Goal: Check status: Check status

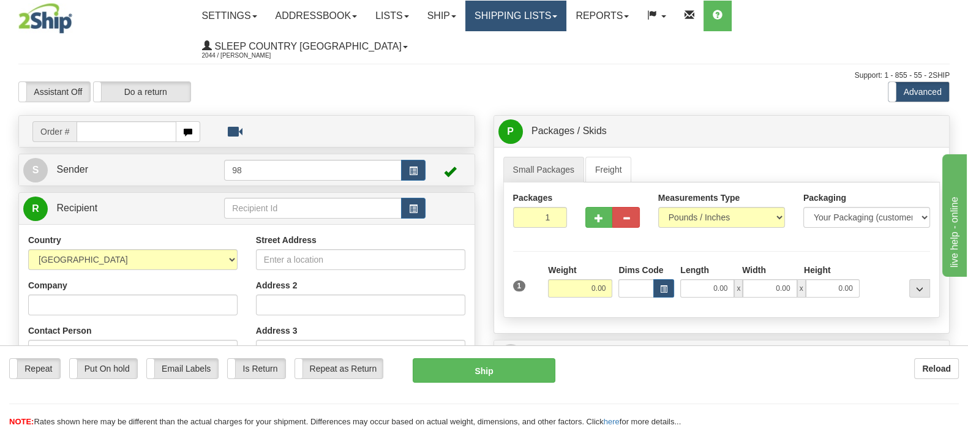
click at [566, 23] on link "Shipping lists" at bounding box center [515, 16] width 101 height 31
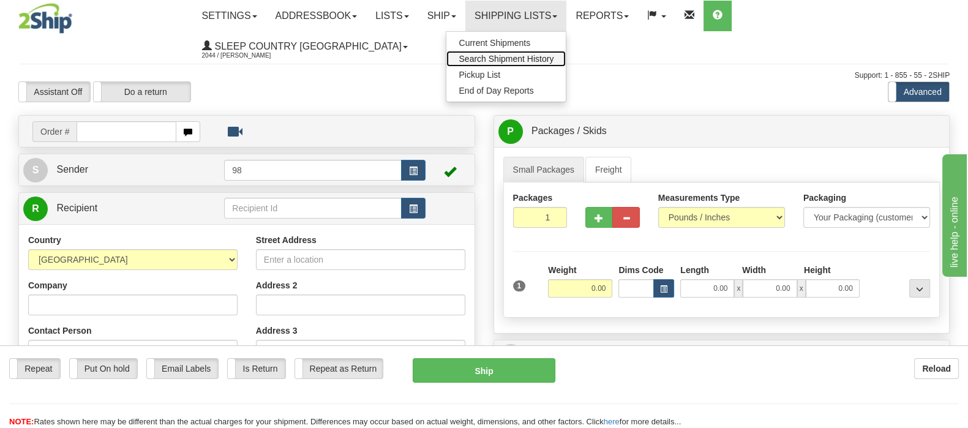
click at [553, 54] on span "Search Shipment History" at bounding box center [505, 59] width 95 height 10
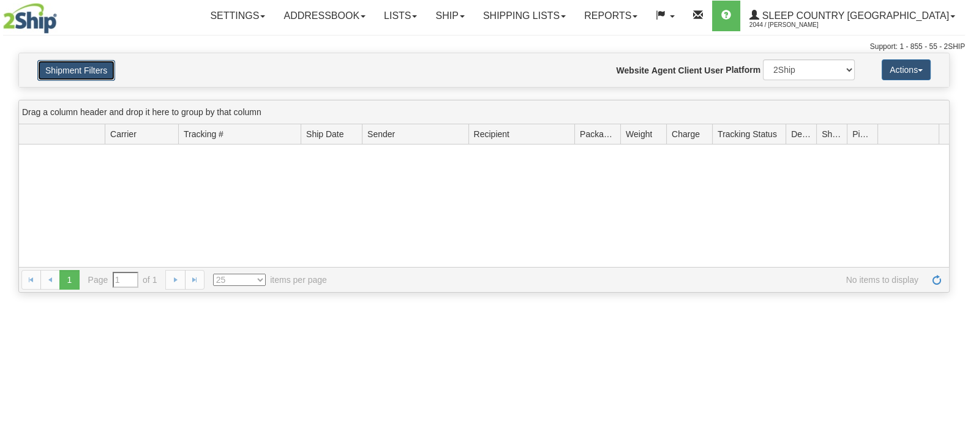
click at [106, 75] on button "Shipment Filters" at bounding box center [76, 70] width 78 height 21
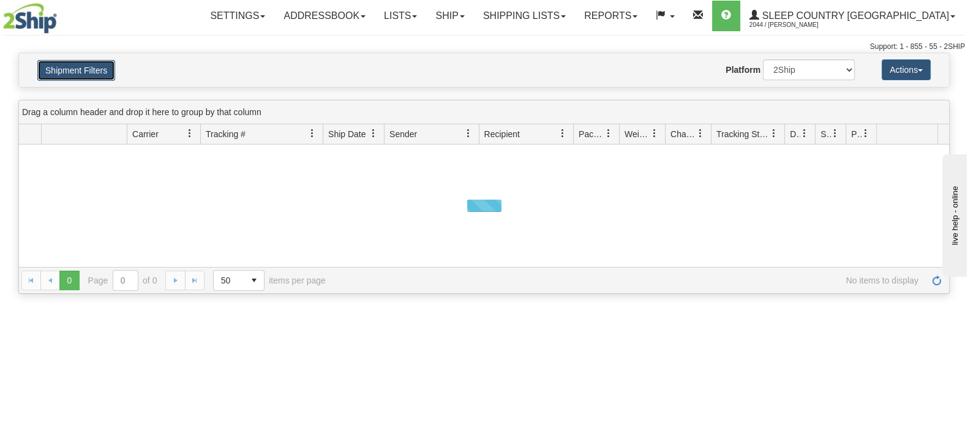
click at [97, 67] on button "Shipment Filters" at bounding box center [76, 70] width 78 height 21
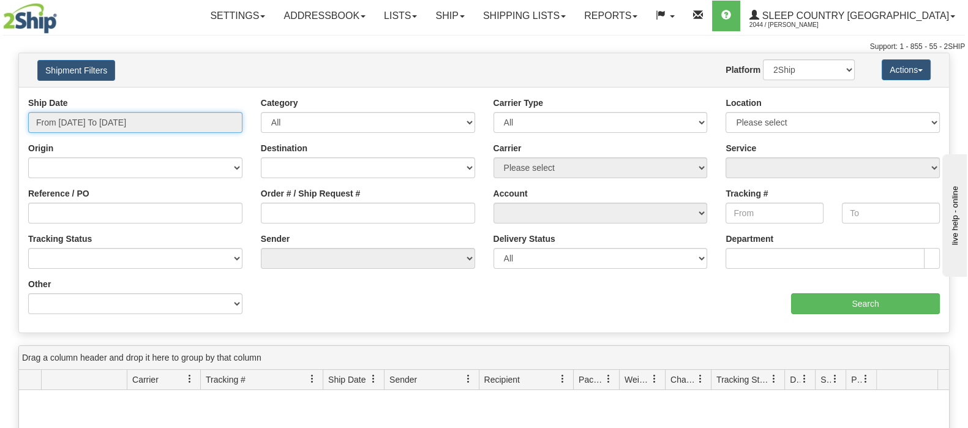
click at [130, 116] on input "From 08/25/2025 To 08/26/2025" at bounding box center [135, 122] width 214 height 21
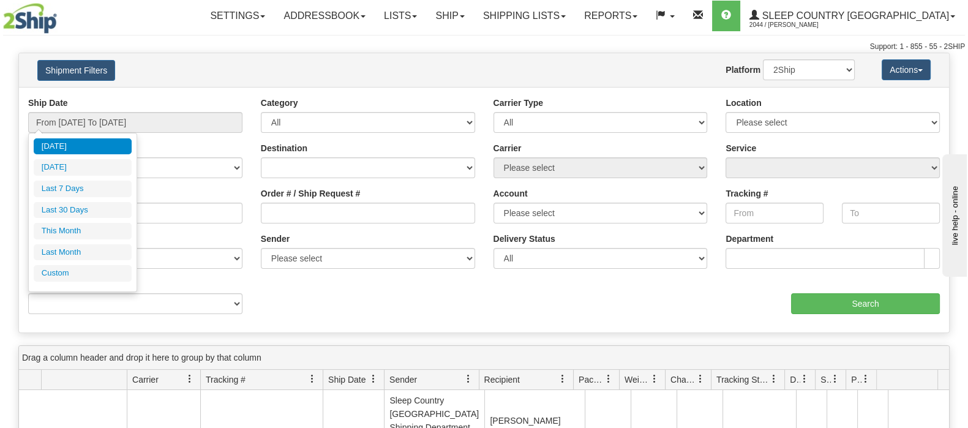
drag, startPoint x: 107, startPoint y: 204, endPoint x: 340, endPoint y: 220, distance: 233.2
click at [107, 204] on li "Last 30 Days" at bounding box center [83, 210] width 98 height 17
type input "From 07/28/2025 To 08/26/2025"
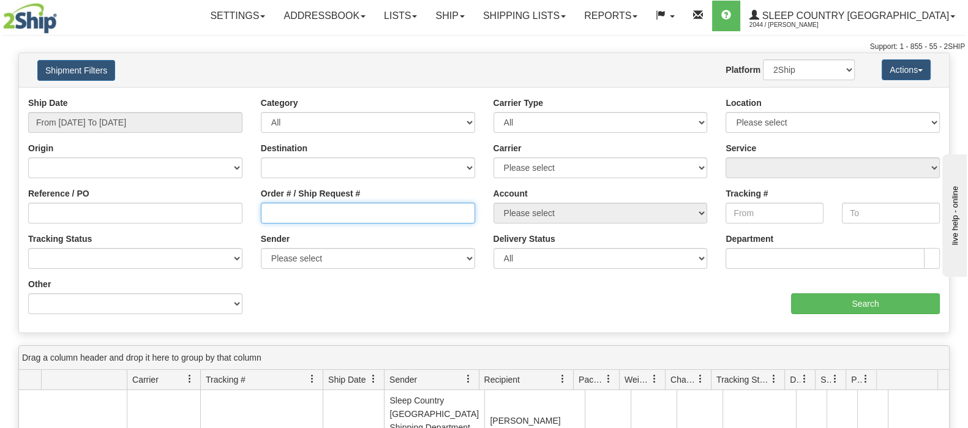
click at [364, 215] on input "Order # / Ship Request #" at bounding box center [368, 213] width 214 height 21
paste input "9000H995034"
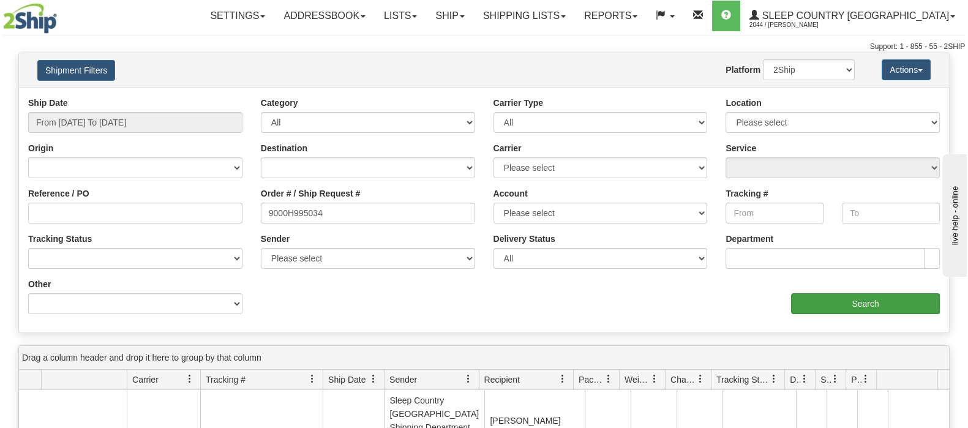
click at [860, 291] on div "aaa Search" at bounding box center [716, 296] width 465 height 36
click at [856, 304] on input "Search" at bounding box center [865, 303] width 149 height 21
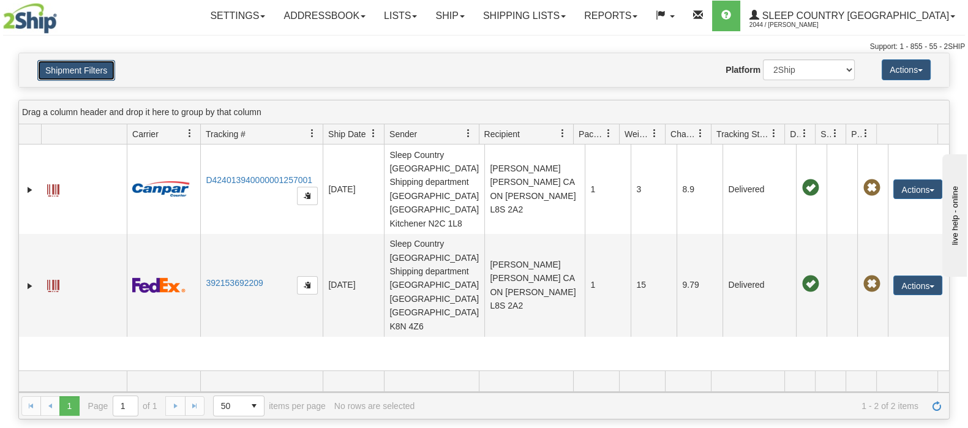
click at [95, 71] on button "Shipment Filters" at bounding box center [76, 70] width 78 height 21
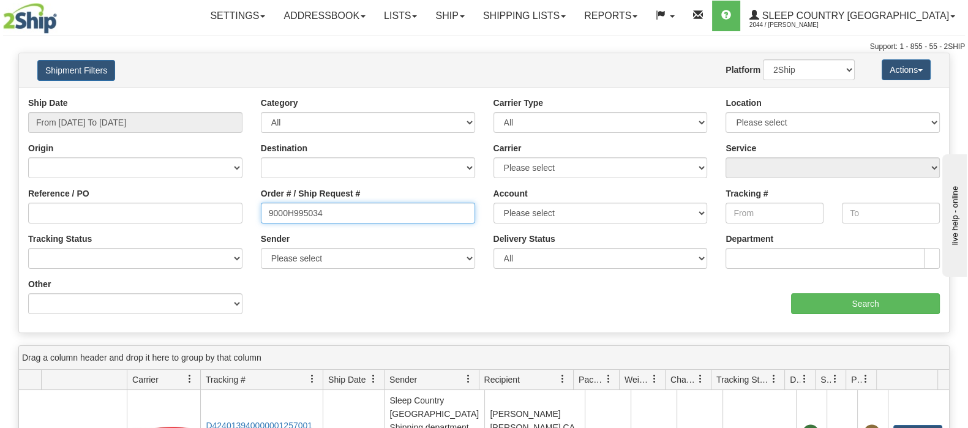
drag, startPoint x: 318, startPoint y: 211, endPoint x: 234, endPoint y: 205, distance: 84.0
click at [222, 97] on div "Reference / PO Order # / Ship Request # 9000H995034 Account Please select Canad…" at bounding box center [484, 97] width 930 height 0
paste input "2I018016"
type input "9002I018016"
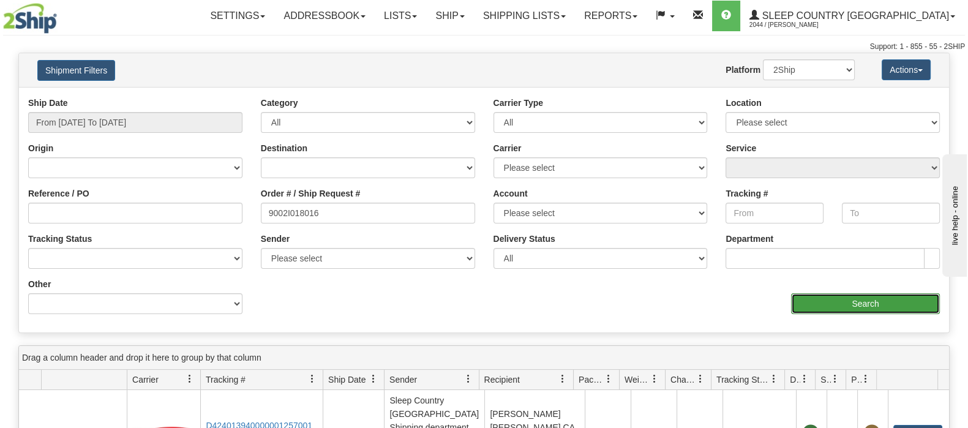
click at [872, 307] on input "Search" at bounding box center [865, 303] width 149 height 21
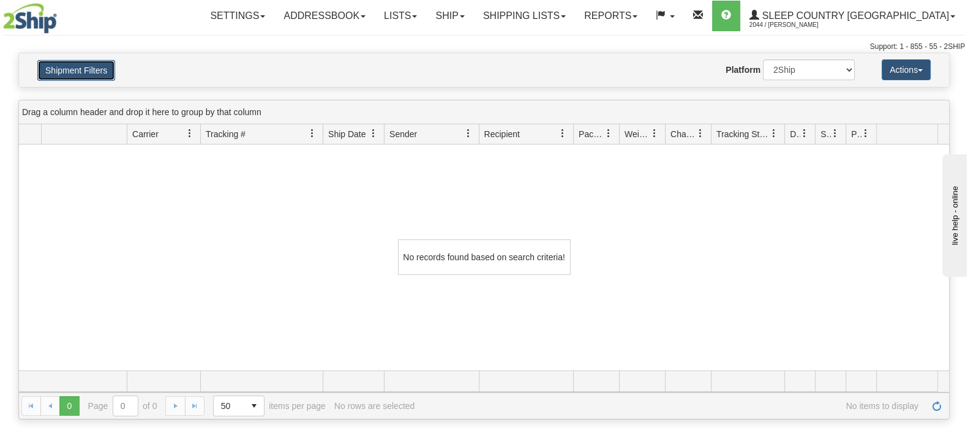
click at [98, 65] on button "Shipment Filters" at bounding box center [76, 70] width 78 height 21
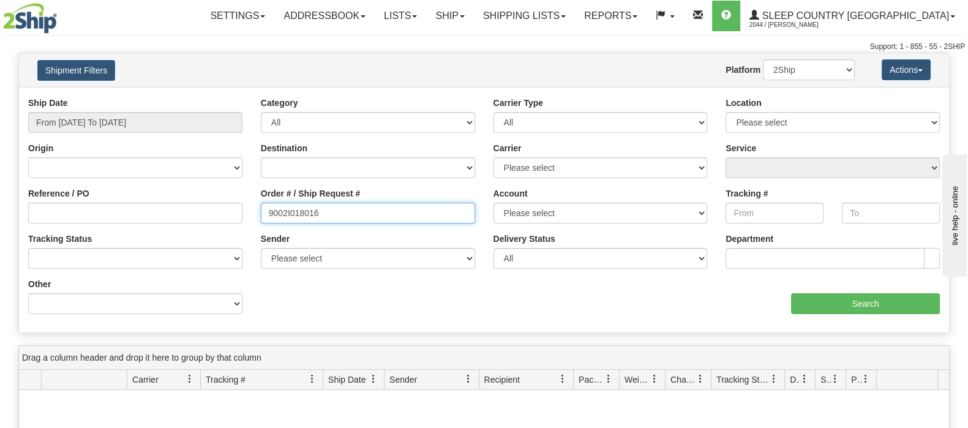
drag, startPoint x: 236, startPoint y: 203, endPoint x: 239, endPoint y: 218, distance: 14.9
click at [228, 97] on div "Reference / PO Order # / Ship Request # 9002I018016 Account Please select Canad…" at bounding box center [484, 97] width 930 height 0
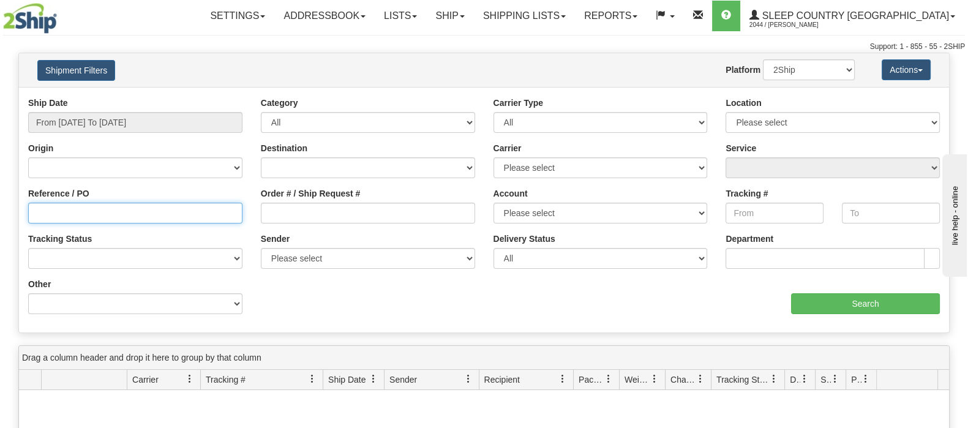
click at [239, 218] on input "Reference / PO" at bounding box center [135, 213] width 214 height 21
paste input "9002I018016"
type input "9002I018016"
